Goal: Navigation & Orientation: Find specific page/section

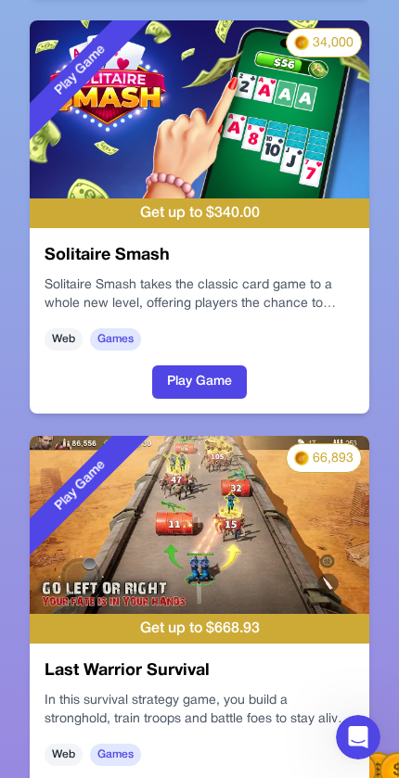
scroll to position [793, 0]
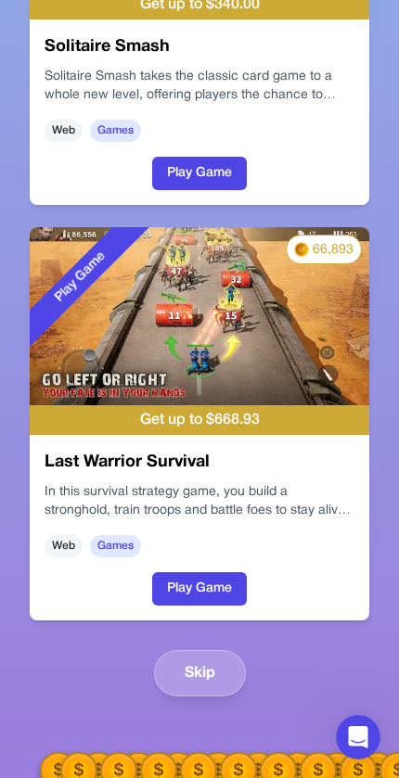
click at [242, 678] on button "Skip" at bounding box center [200, 673] width 92 height 46
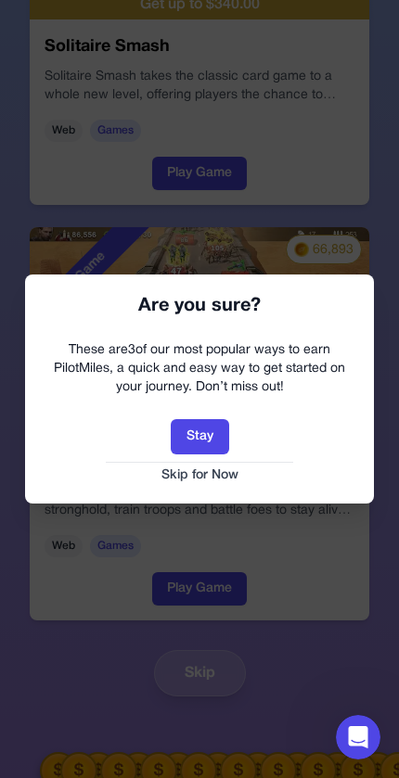
click at [220, 479] on button "Skip for Now" at bounding box center [200, 475] width 312 height 19
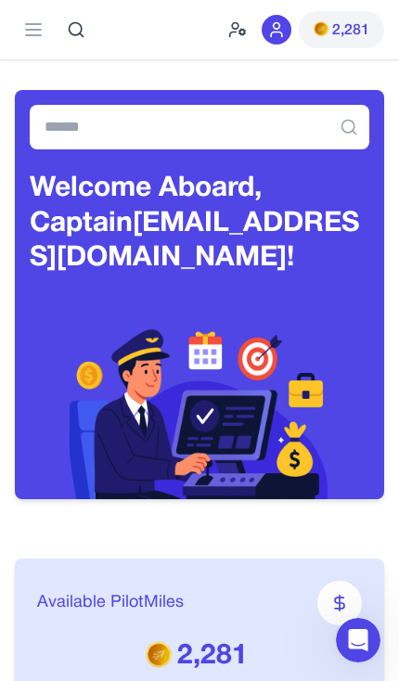
click at [237, 16] on div "2,281" at bounding box center [306, 29] width 156 height 59
click at [229, 46] on div "2,281" at bounding box center [306, 29] width 156 height 59
click at [222, 26] on div "Earn Play Games Enjoy fun games and earn Try New App Test new app for rewards T…" at bounding box center [199, 29] width 369 height 59
click at [236, 34] on icon at bounding box center [237, 29] width 19 height 19
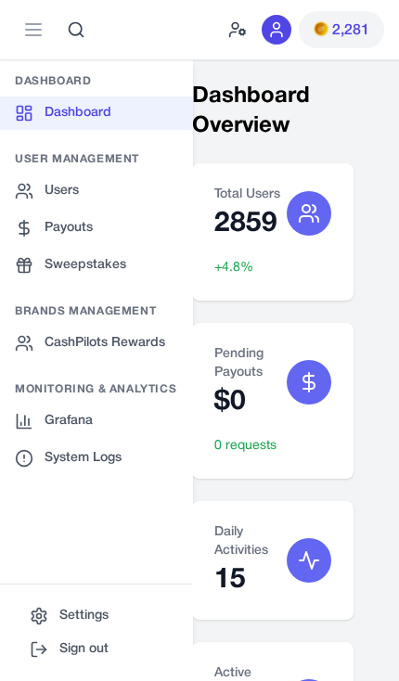
scroll to position [-1, 19]
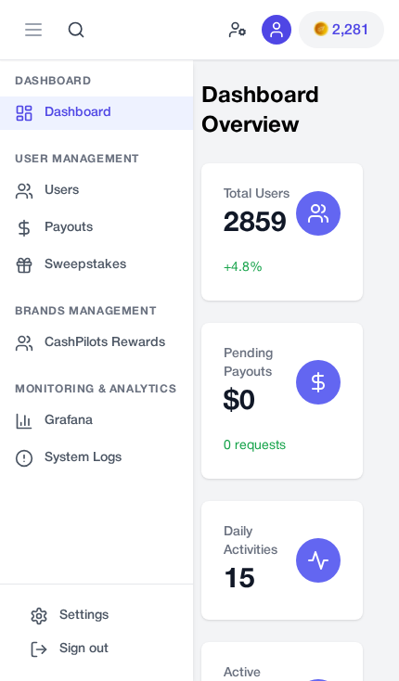
click at [25, 34] on icon at bounding box center [33, 30] width 22 height 22
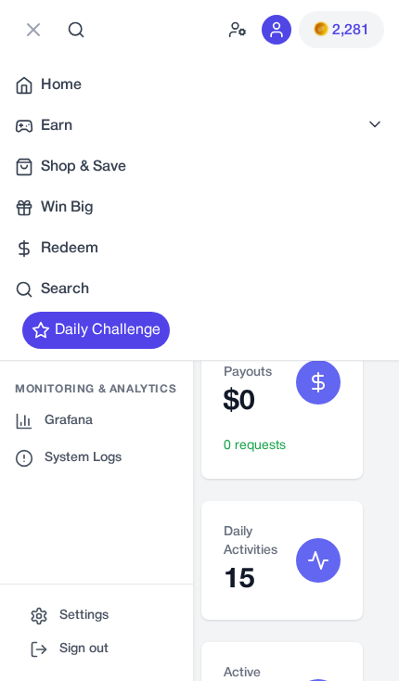
scroll to position [0, 10]
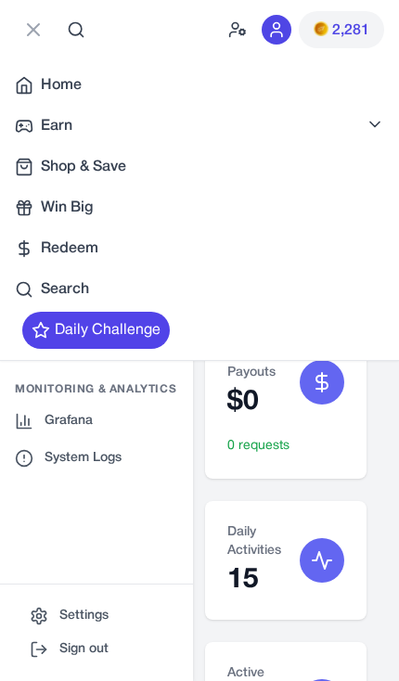
click at [25, 30] on icon at bounding box center [33, 30] width 22 height 22
